Goal: Find specific page/section: Find specific page/section

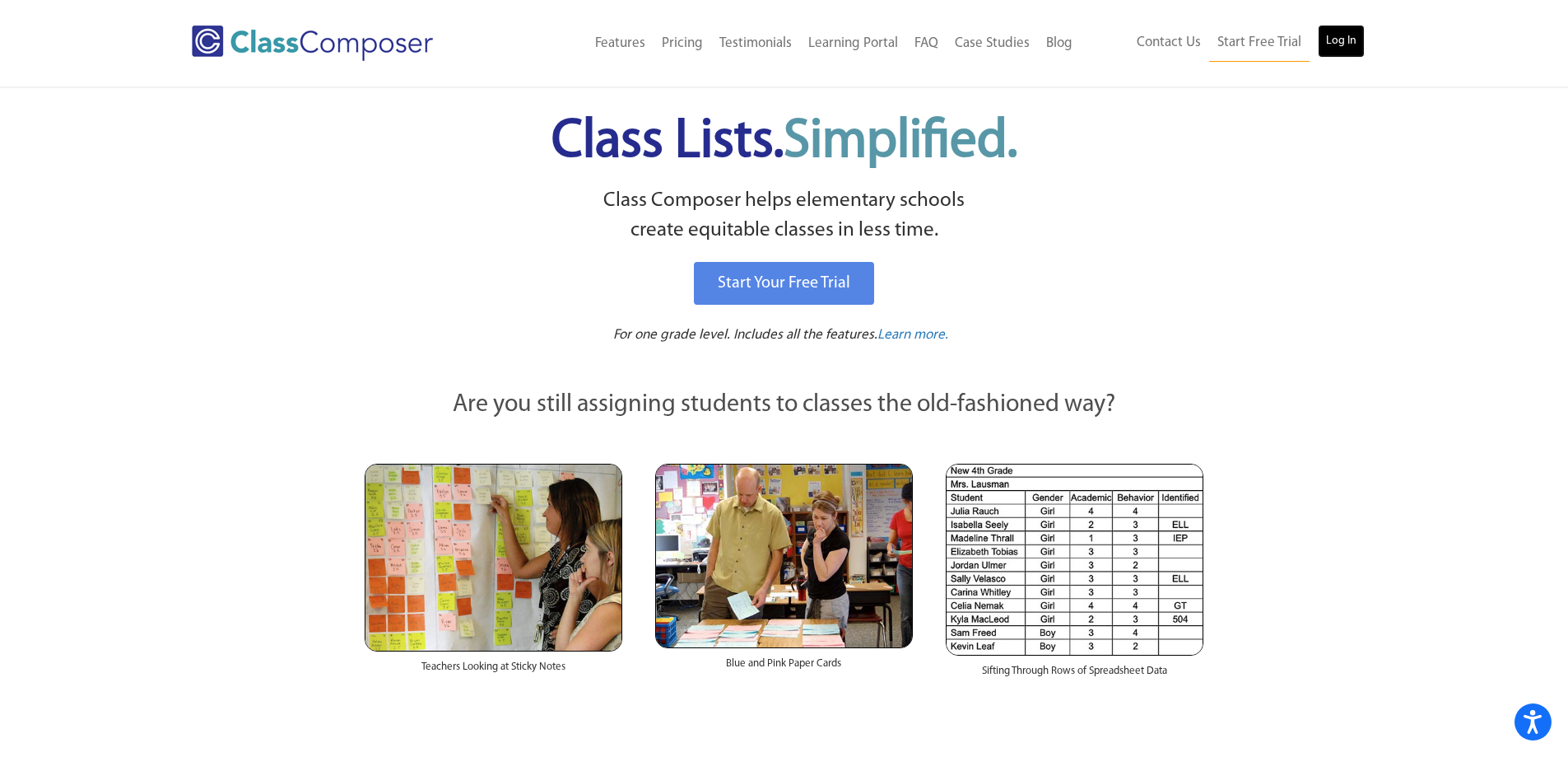
click at [1325, 50] on link "Log In" at bounding box center [1341, 40] width 47 height 33
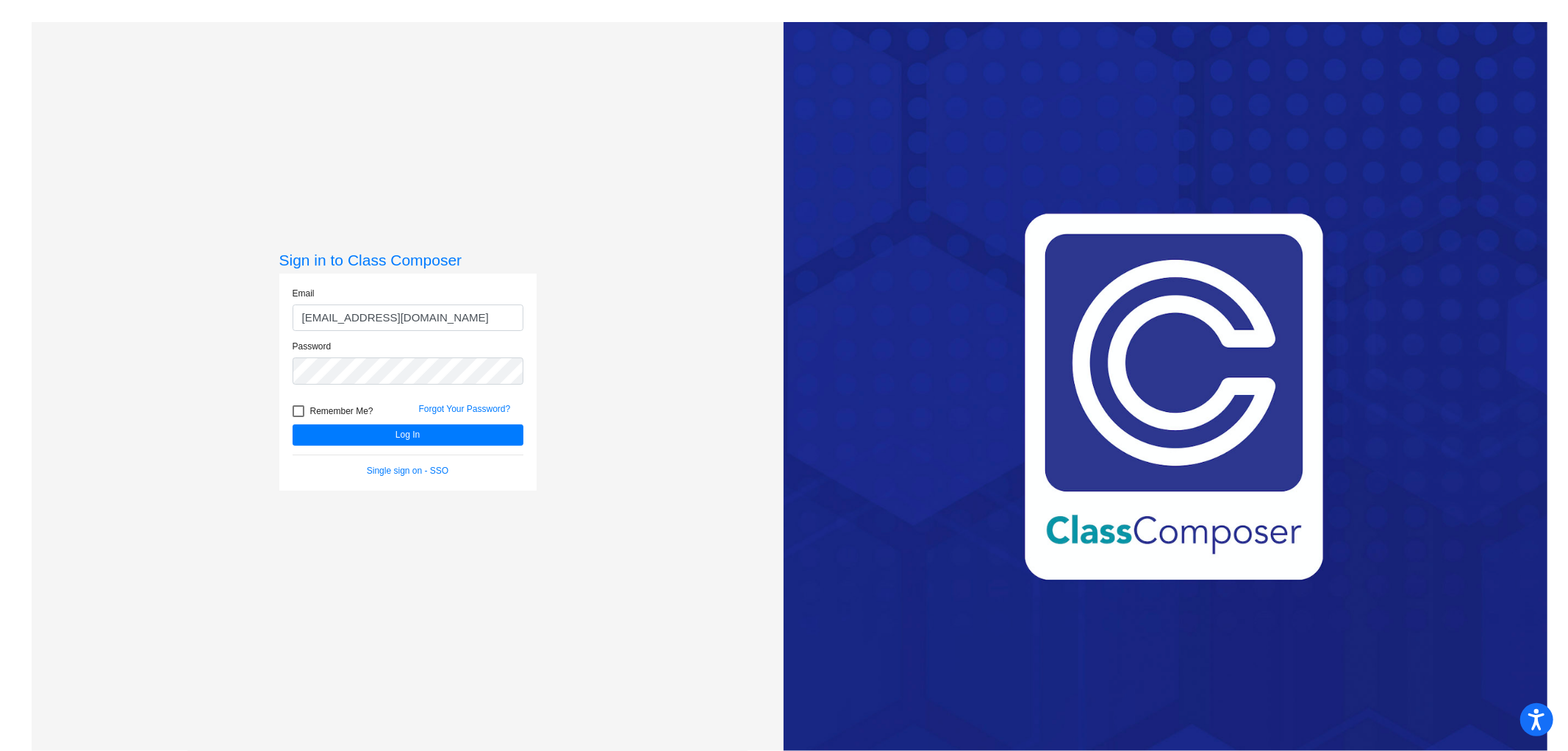
click at [293, 424] on button "Log In" at bounding box center [408, 435] width 231 height 21
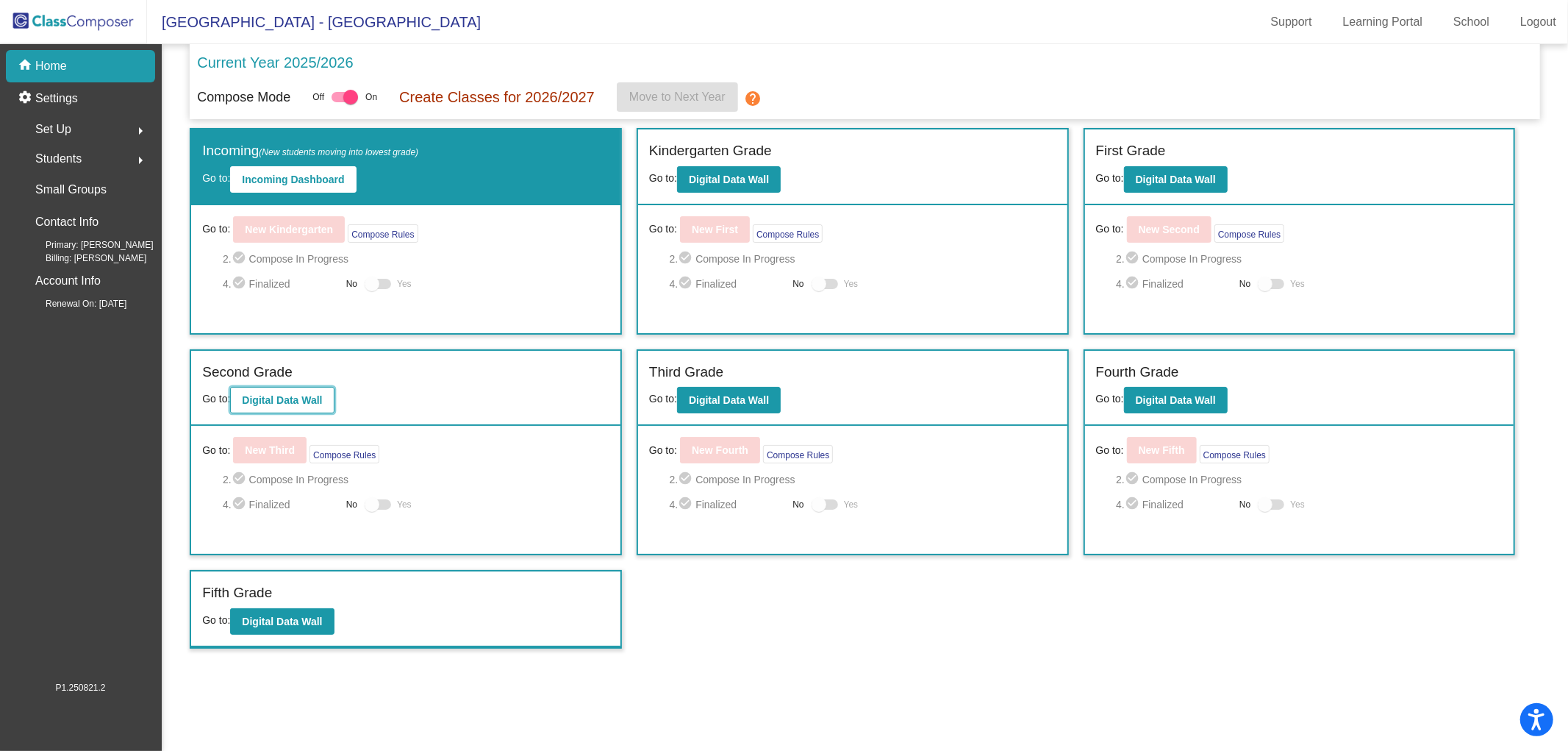
click at [252, 398] on b "Digital Data Wall" at bounding box center [282, 400] width 80 height 12
